Goal: Find specific page/section: Find specific page/section

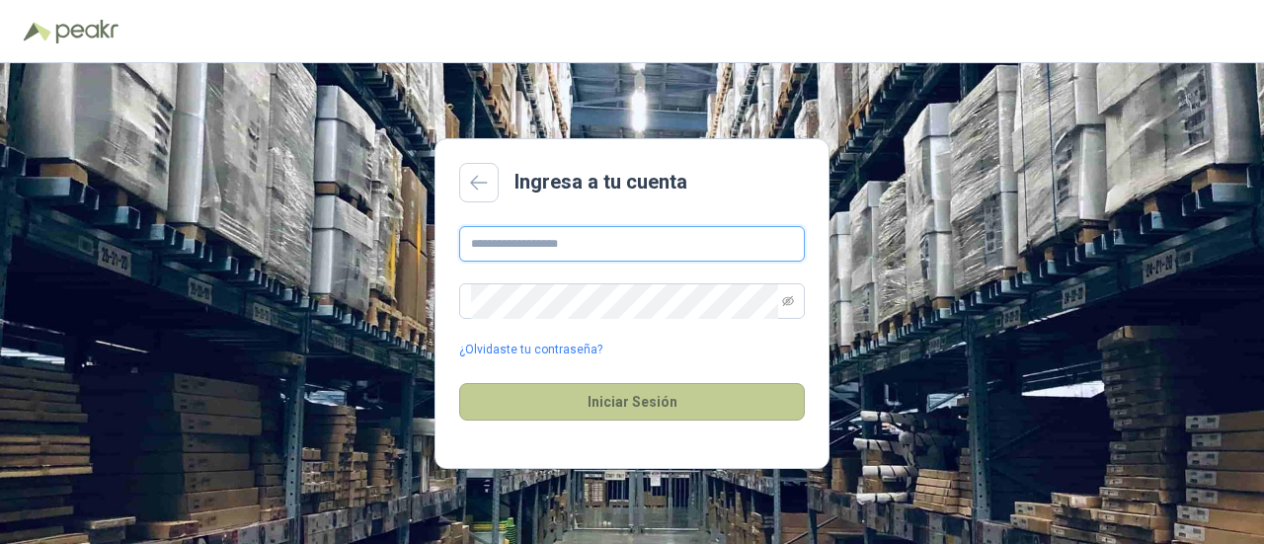
type input "**********"
click at [651, 409] on button "Iniciar Sesión" at bounding box center [632, 402] width 346 height 38
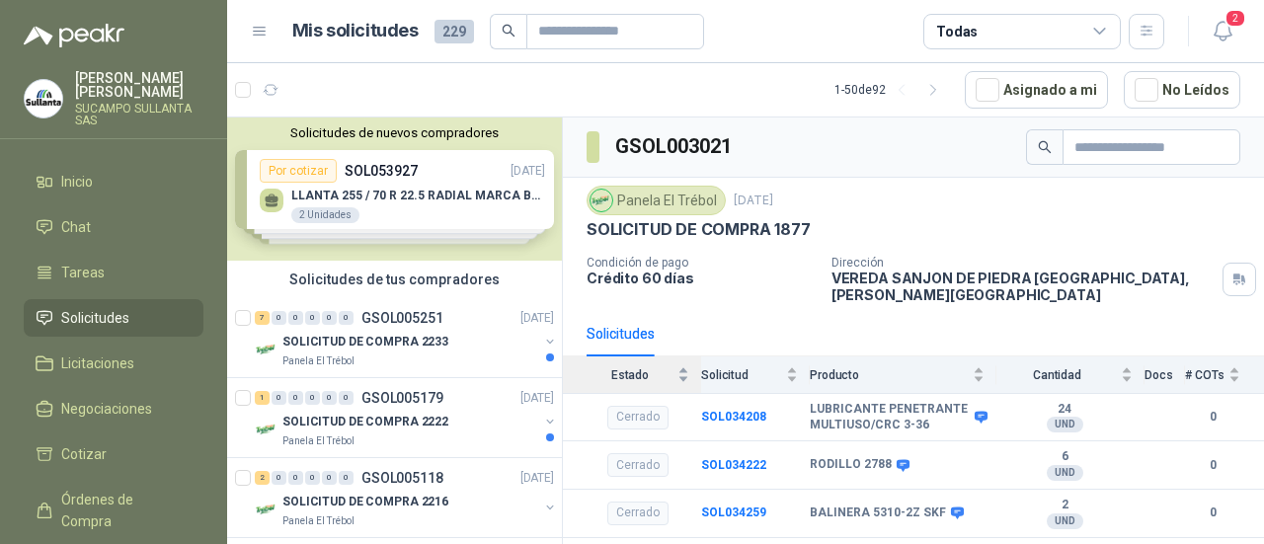
scroll to position [32, 0]
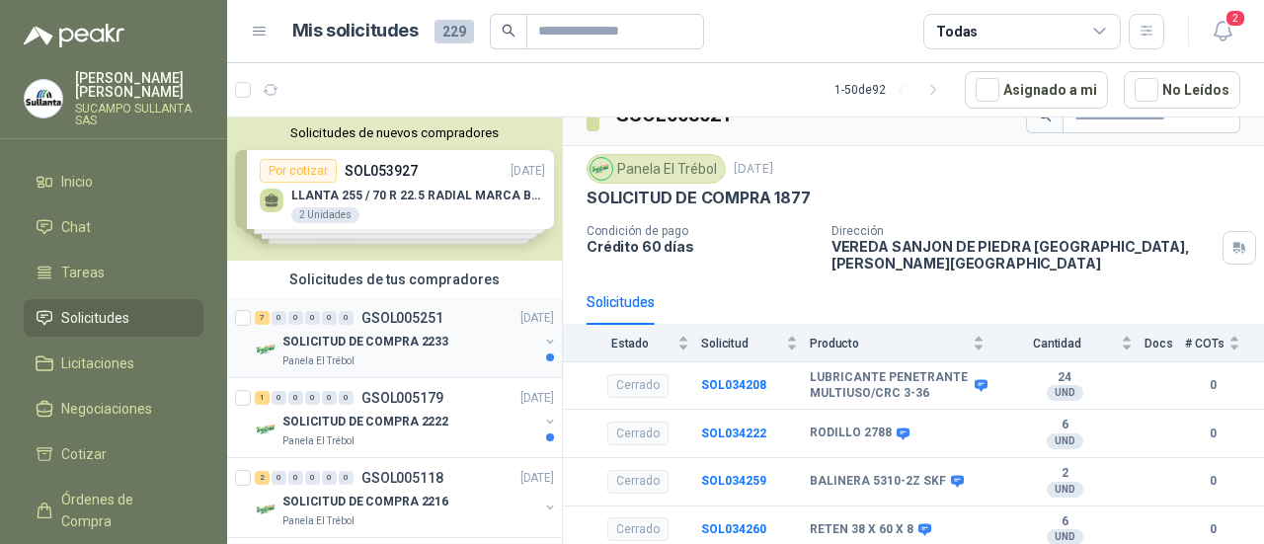
click at [421, 341] on p "SOLICITUD DE COMPRA 2233" at bounding box center [365, 342] width 166 height 19
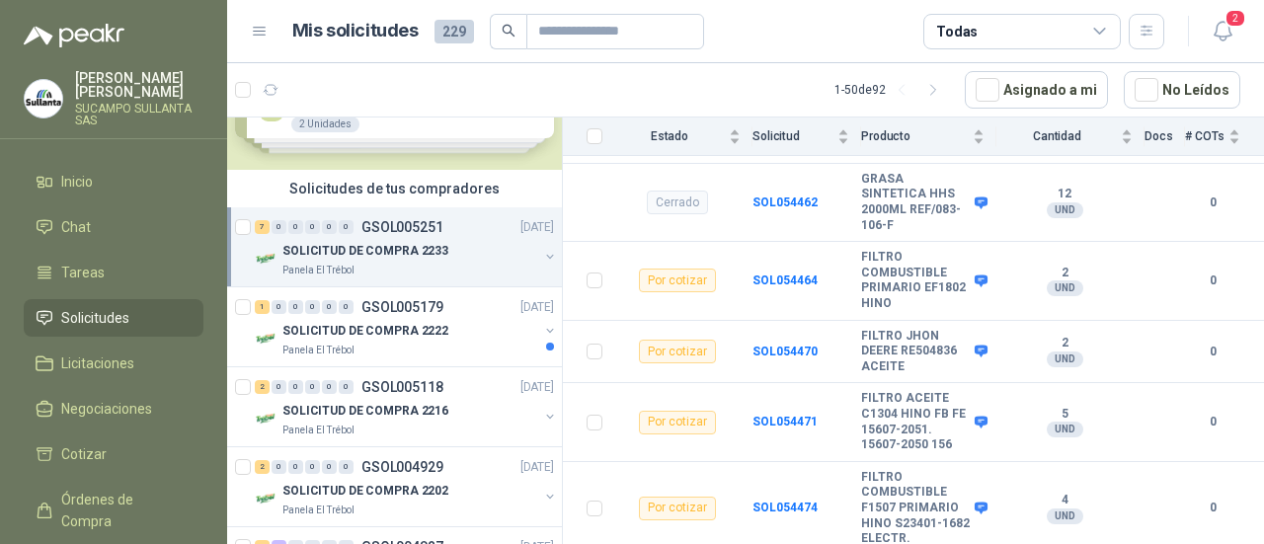
scroll to position [197, 0]
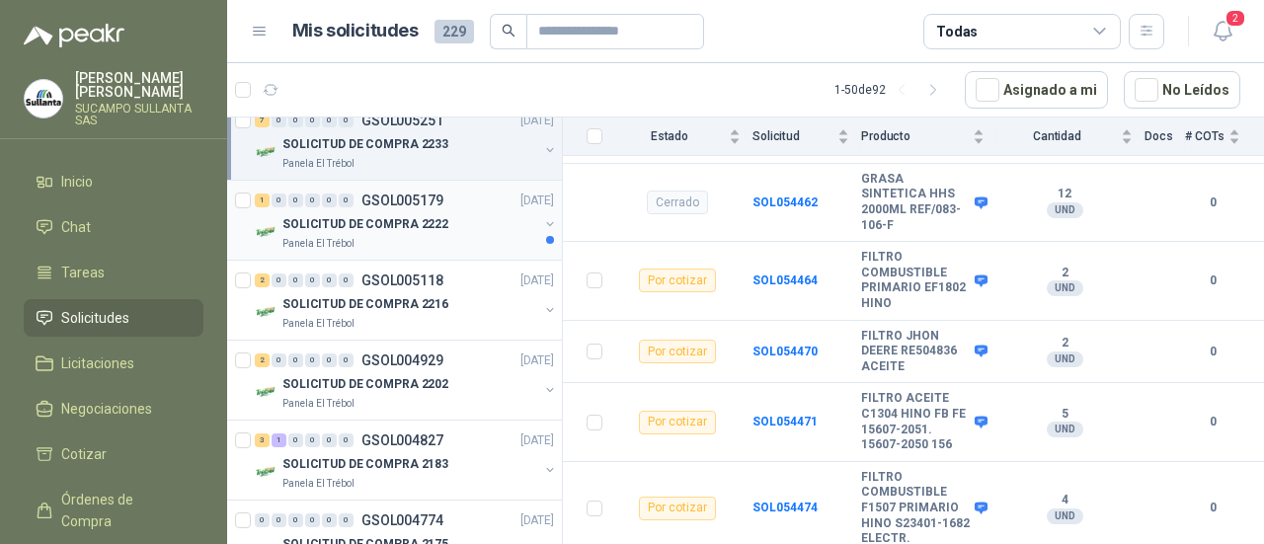
click at [440, 236] on div "Panela El Trébol" at bounding box center [410, 244] width 256 height 16
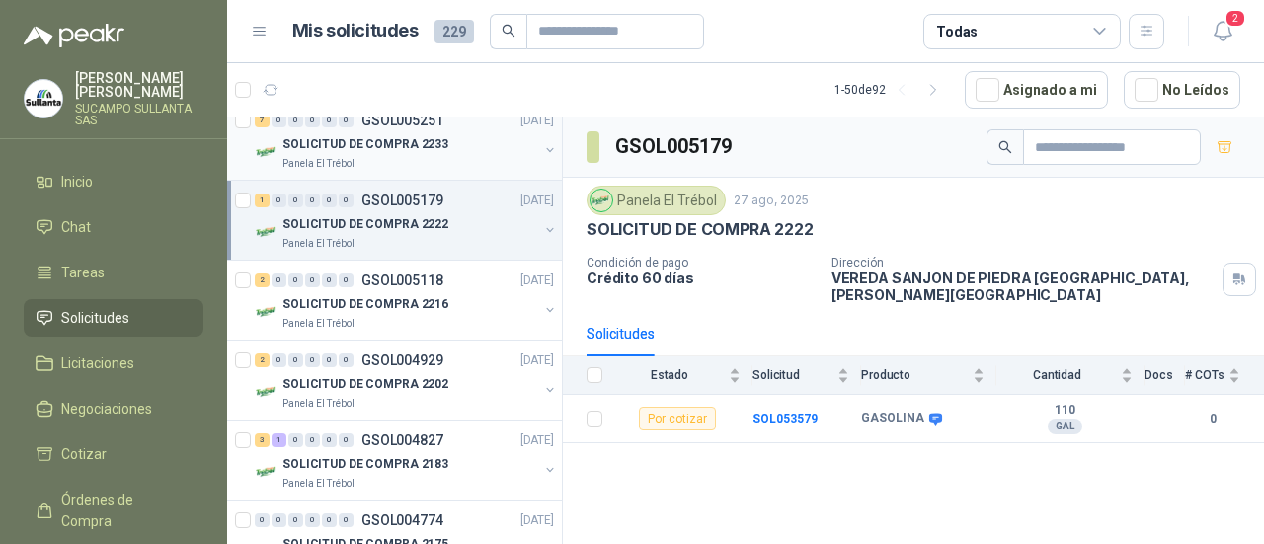
drag, startPoint x: 442, startPoint y: 148, endPoint x: 442, endPoint y: 159, distance: 10.9
click at [442, 147] on div "SOLICITUD DE COMPRA 2233" at bounding box center [410, 144] width 256 height 24
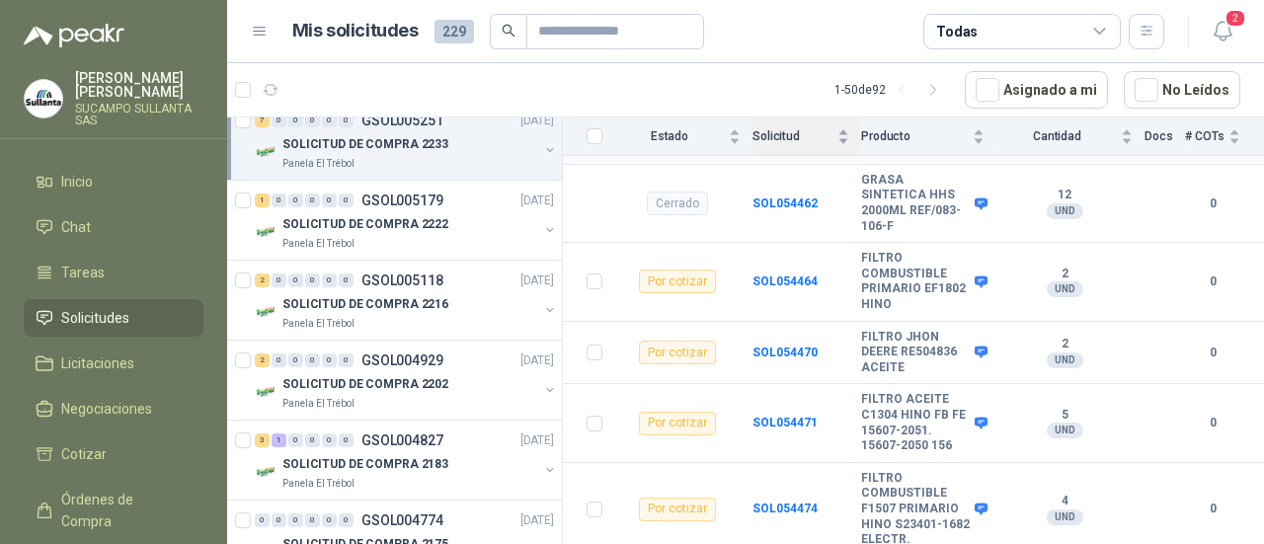
scroll to position [451, 0]
click at [460, 375] on div "SOLICITUD DE COMPRA 2202" at bounding box center [410, 384] width 256 height 24
